Goal: Complete application form

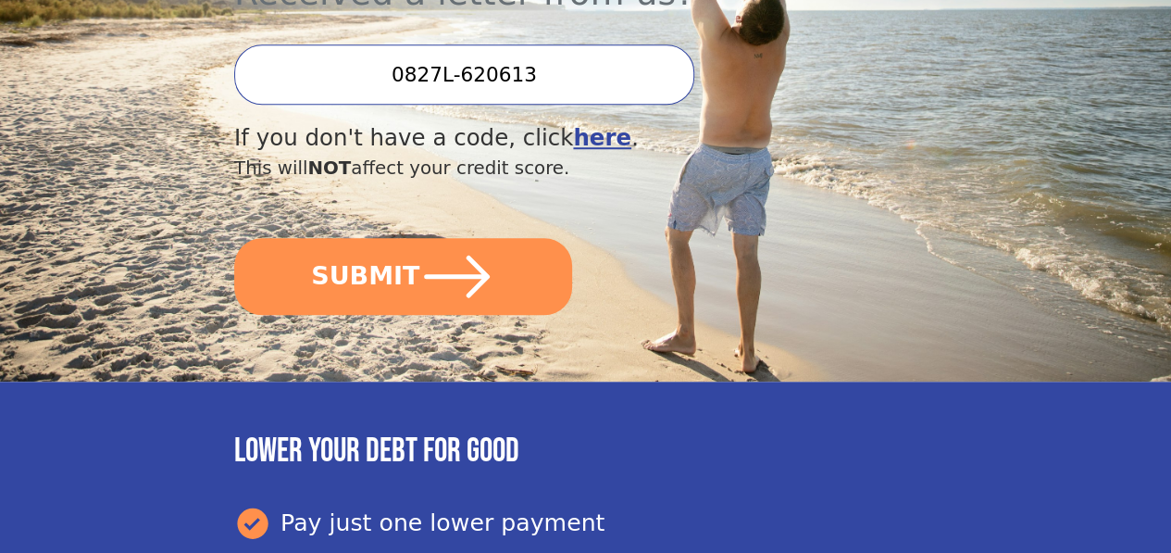
scroll to position [648, 0]
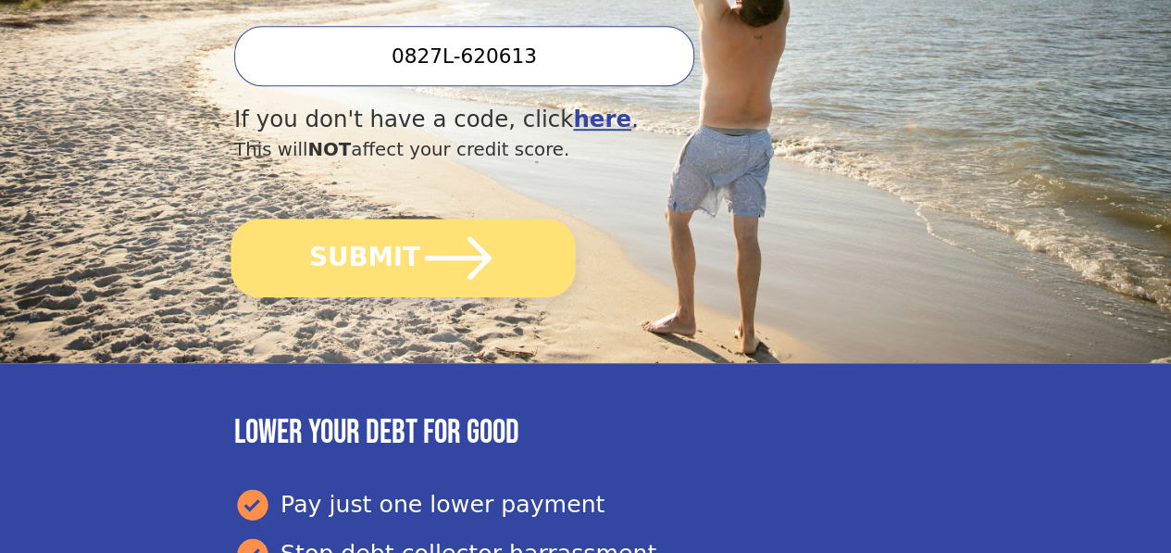
click at [491, 273] on icon "submit" at bounding box center [458, 257] width 67 height 43
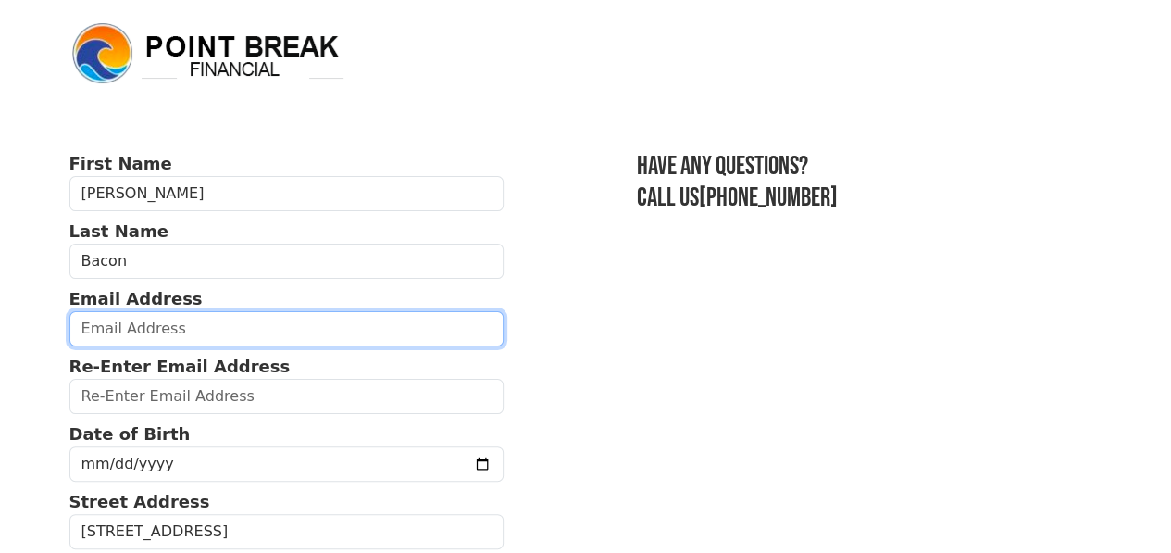
click at [253, 336] on input "email" at bounding box center [286, 328] width 435 height 35
type input "[EMAIL_ADDRESS][DOMAIN_NAME]"
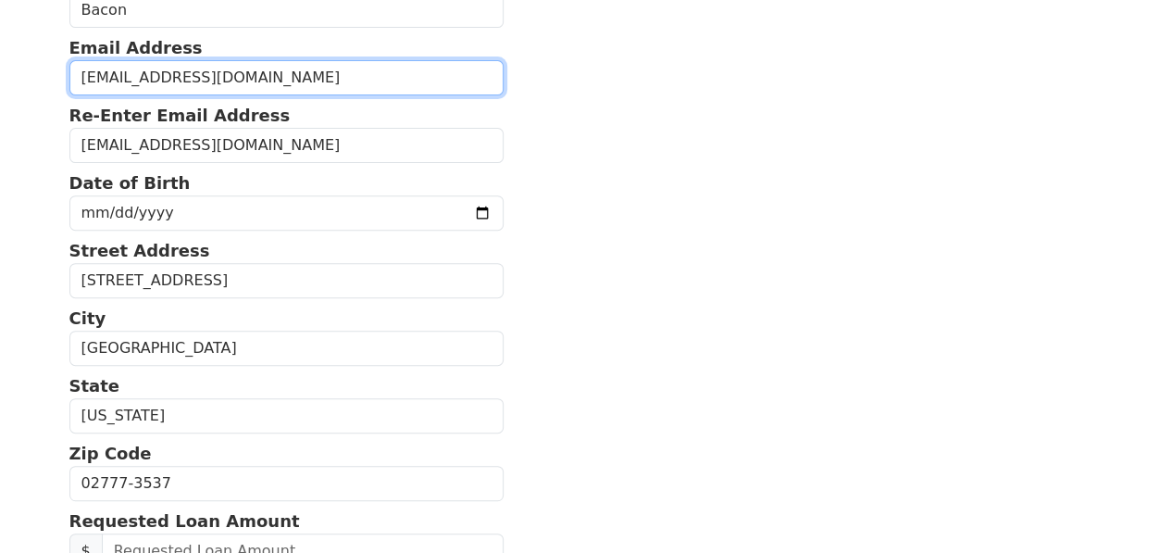
scroll to position [278, 0]
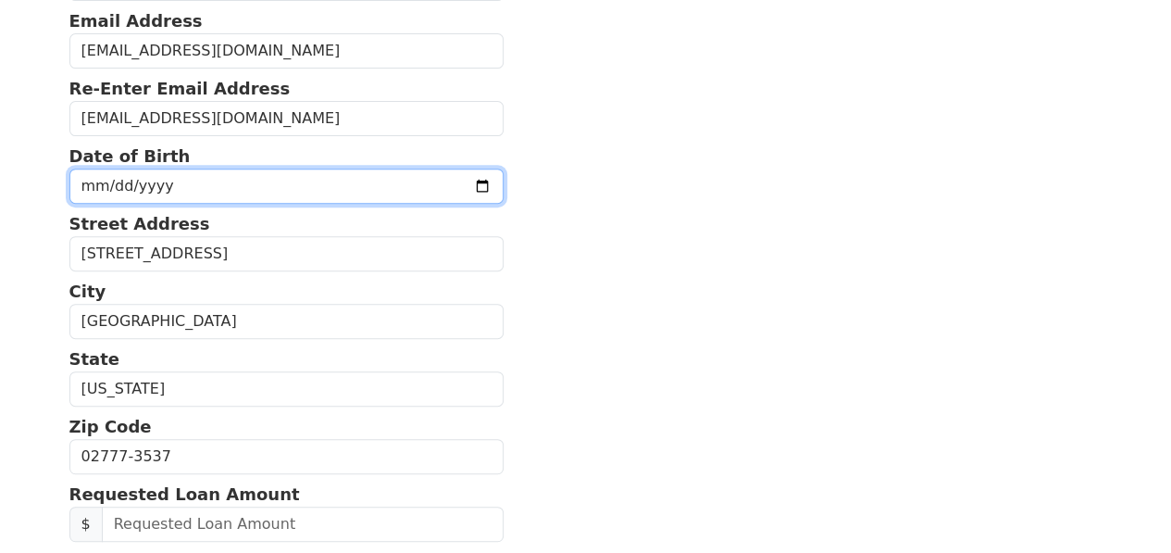
click at [193, 197] on input "date" at bounding box center [286, 185] width 435 height 35
type input "[DATE]"
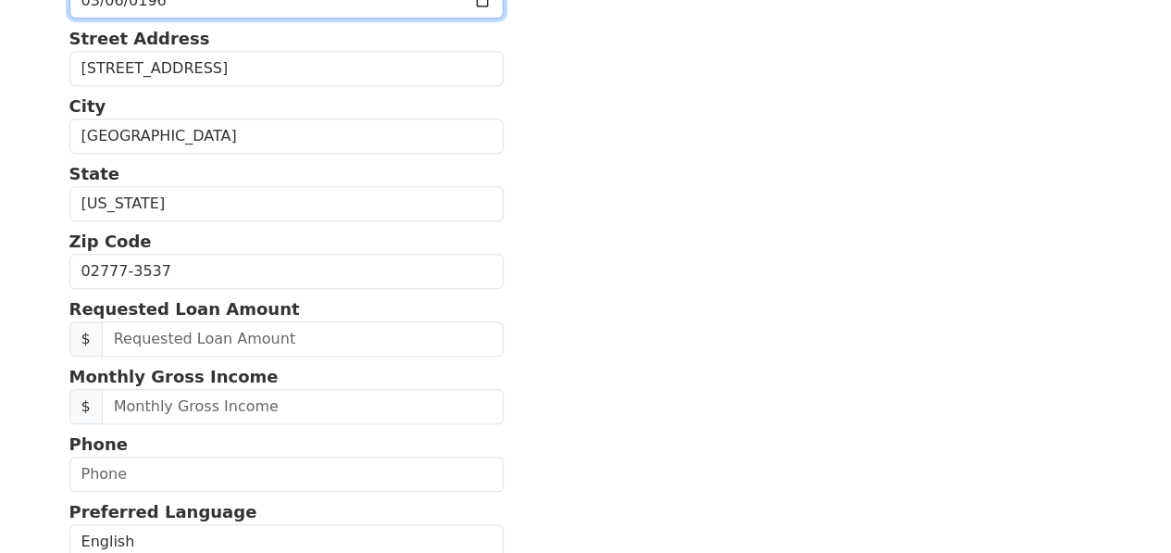
scroll to position [555, 0]
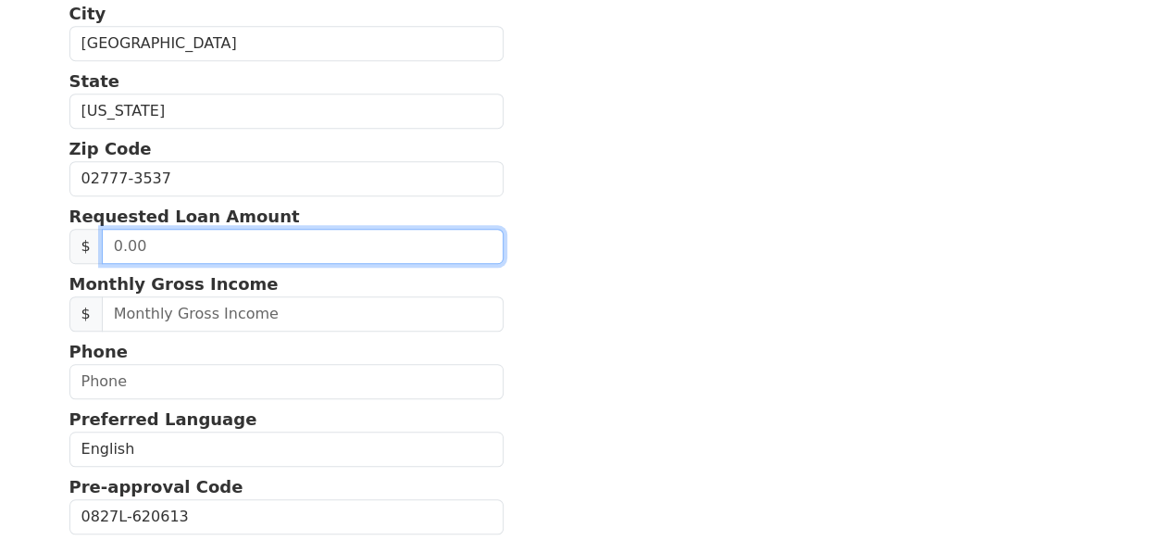
click at [159, 264] on input "text" at bounding box center [303, 246] width 402 height 35
type input "20,000.00"
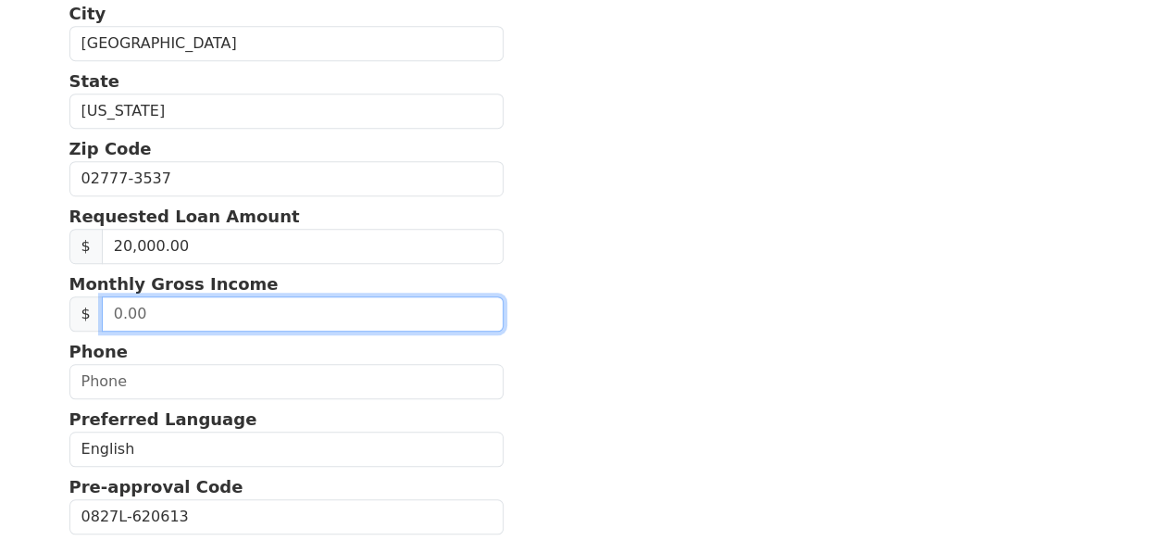
click at [183, 331] on input "text" at bounding box center [303, 313] width 402 height 35
type input "3,600.00"
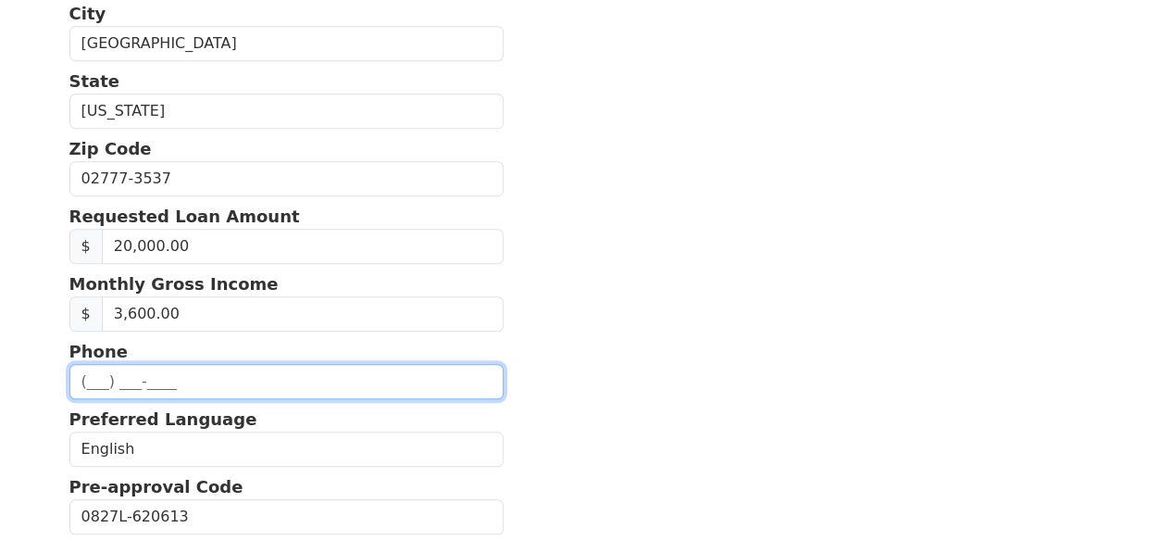
click at [126, 399] on input "text" at bounding box center [286, 381] width 435 height 35
type input "[PHONE_NUMBER]"
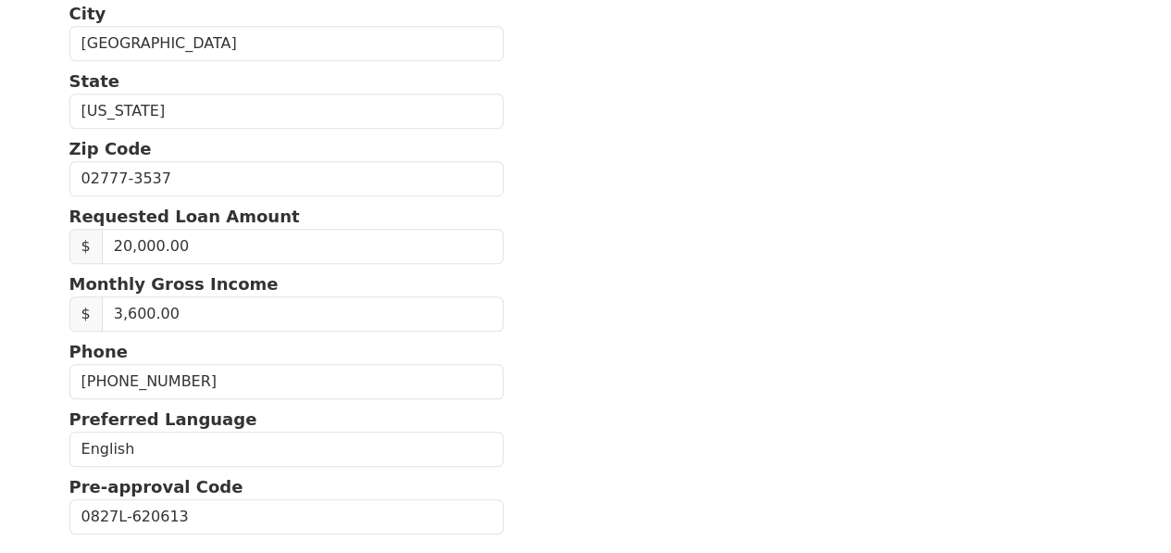
click at [563, 305] on section "First Name [PERSON_NAME] Last Name [PERSON_NAME] Email Address [EMAIL_ADDRESS][…" at bounding box center [585, 179] width 1033 height 1167
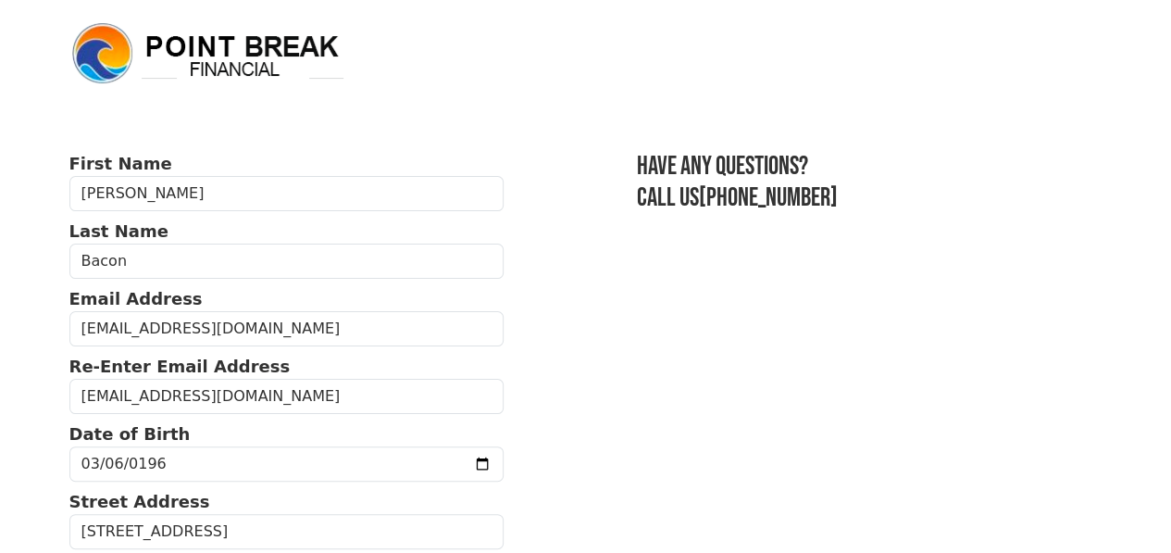
scroll to position [0, 0]
